Goal: Check status: Check status

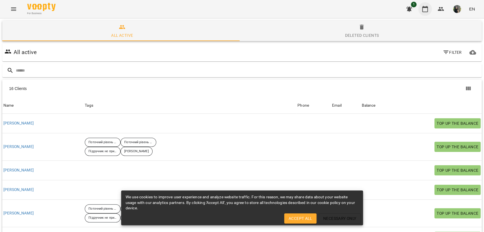
click at [426, 10] on icon "button" at bounding box center [424, 9] width 7 height 7
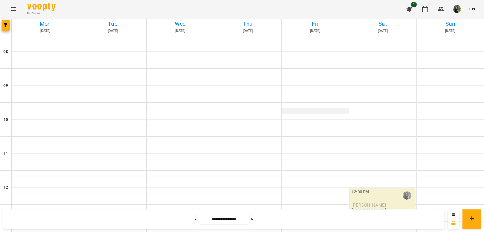
scroll to position [157, 0]
click at [367, 208] on p "[PERSON_NAME]" at bounding box center [368, 210] width 34 height 5
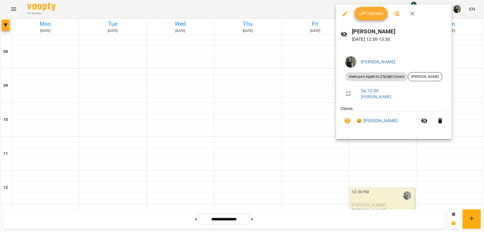
click at [373, 12] on span "Confirm" at bounding box center [370, 13] width 24 height 7
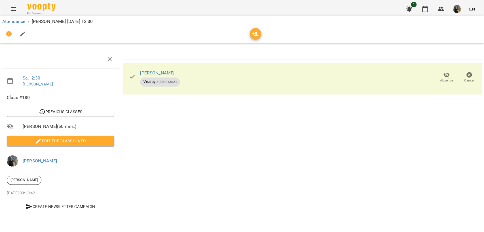
click at [419, 16] on div "Attendance / [PERSON_NAME][DATE] 12:30" at bounding box center [242, 29] width 486 height 29
click at [422, 14] on button "button" at bounding box center [425, 9] width 14 height 14
